Goal: Information Seeking & Learning: Learn about a topic

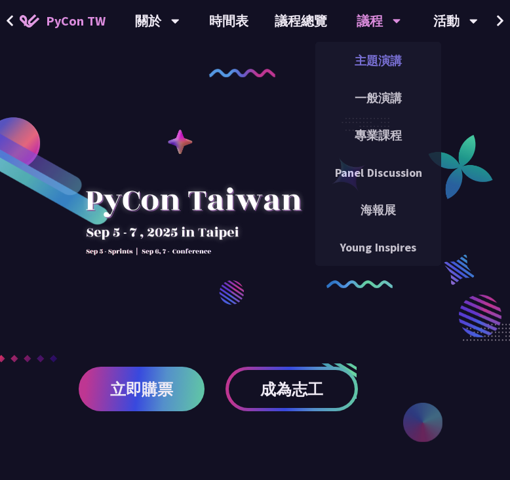
click at [375, 62] on link "主題演講" at bounding box center [378, 60] width 126 height 31
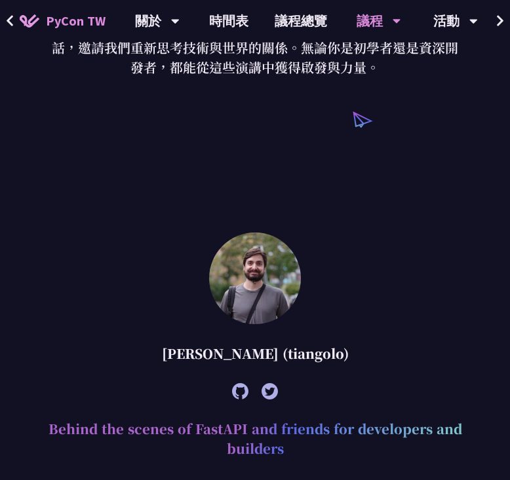
scroll to position [655, 0]
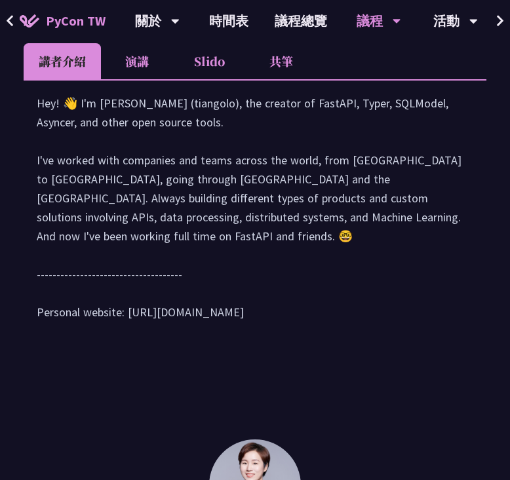
click at [152, 74] on li "演講" at bounding box center [137, 61] width 72 height 36
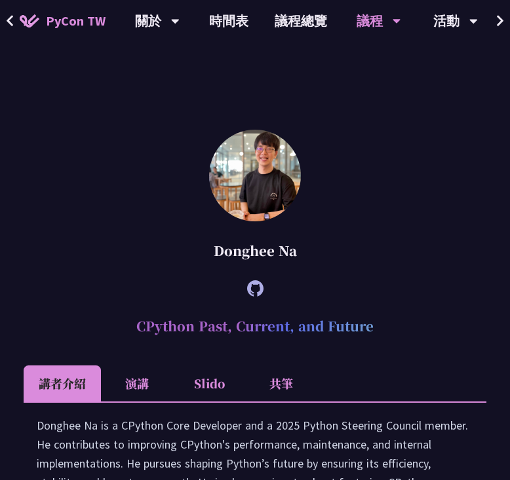
scroll to position [2164, 0]
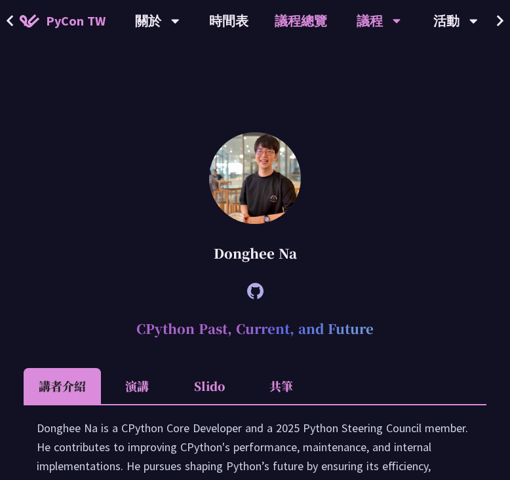
click at [313, 35] on link "議程總覽" at bounding box center [300, 21] width 79 height 42
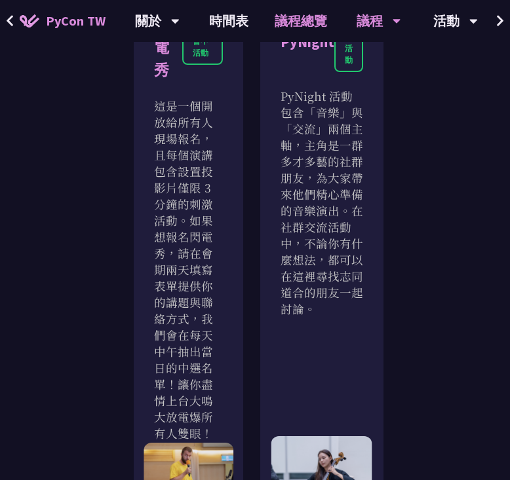
scroll to position [2325, 0]
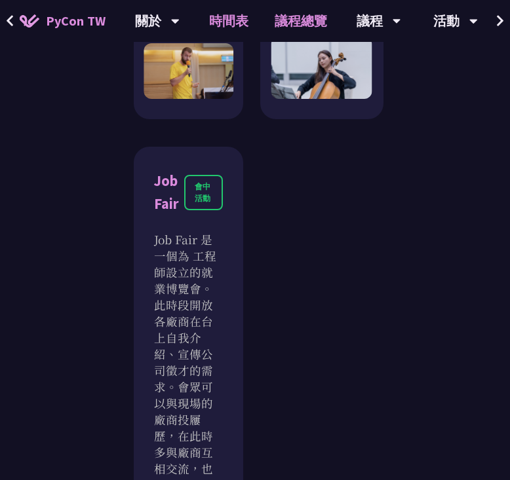
click at [231, 25] on link "時間表" at bounding box center [229, 21] width 66 height 42
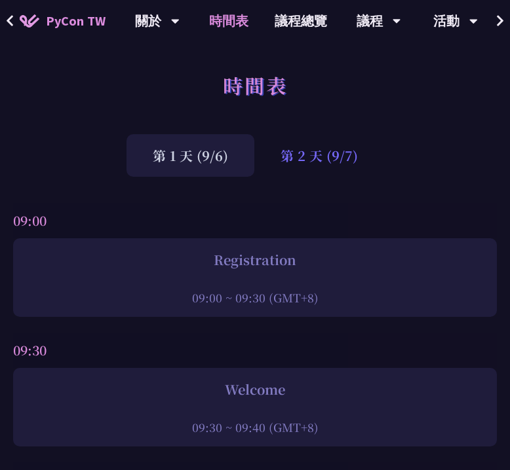
click at [324, 161] on div "第 2 天 (9/7)" at bounding box center [319, 155] width 130 height 43
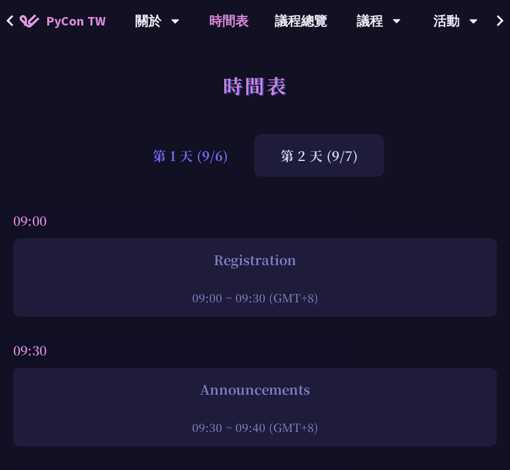
scroll to position [21, 0]
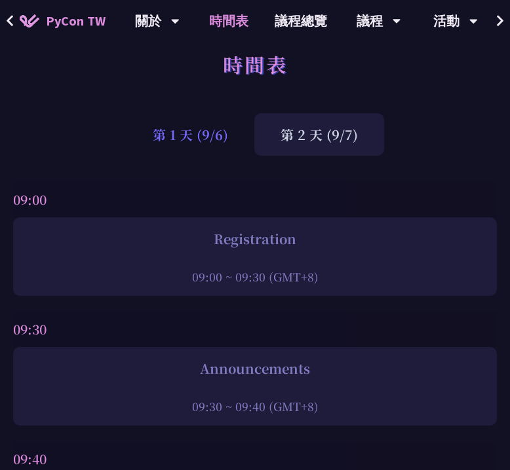
click at [205, 134] on div "第 1 天 (9/6)" at bounding box center [190, 134] width 128 height 43
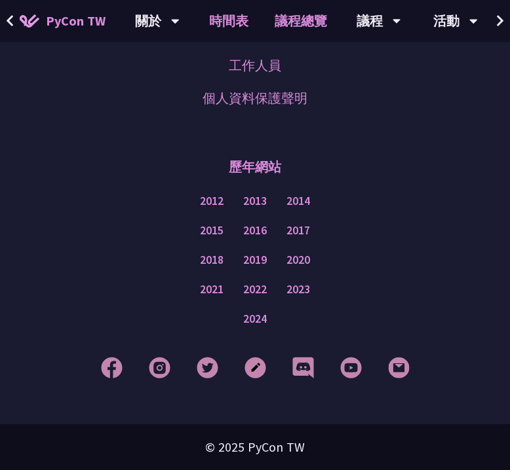
scroll to position [5800, 0]
